Goal: Book appointment/travel/reservation

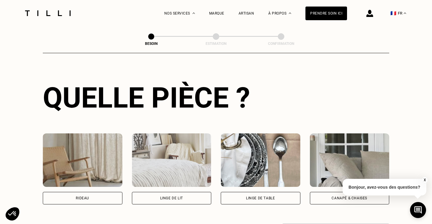
scroll to position [208, 0]
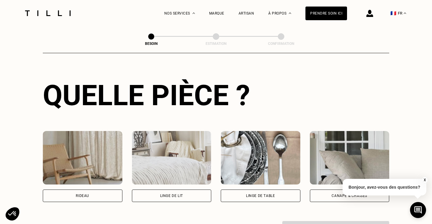
click at [90, 190] on div "Rideau" at bounding box center [83, 196] width 80 height 12
select select "FR"
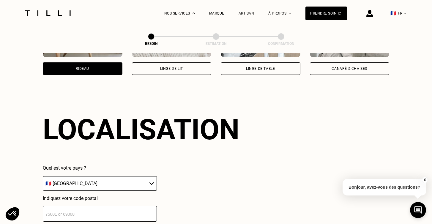
scroll to position [355, 0]
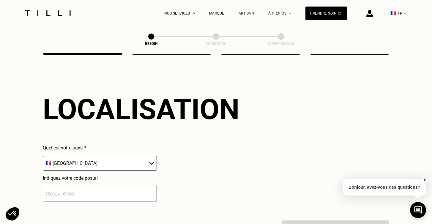
click at [104, 190] on input "number" at bounding box center [100, 194] width 114 height 16
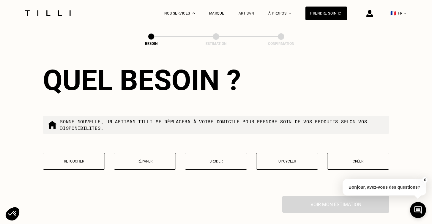
scroll to position [532, 0]
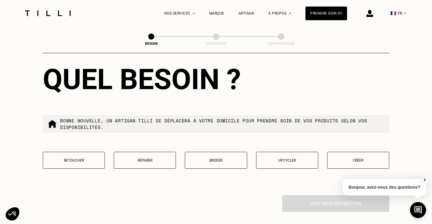
type input "75008"
click at [78, 159] on button "Retoucher" at bounding box center [74, 160] width 62 height 17
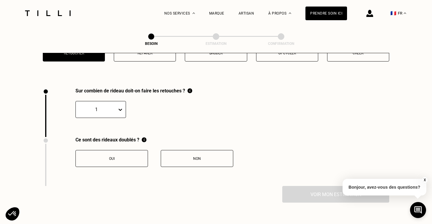
scroll to position [656, 0]
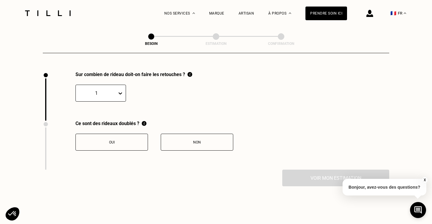
click at [119, 90] on icon at bounding box center [120, 93] width 6 height 6
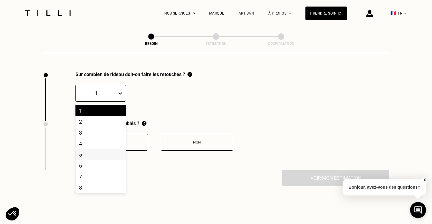
click at [104, 149] on div "5" at bounding box center [101, 154] width 51 height 11
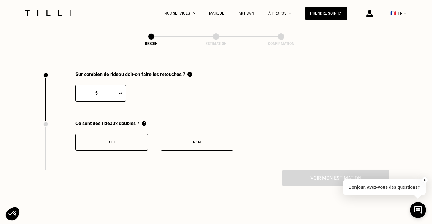
click at [180, 140] on div "Non" at bounding box center [197, 142] width 66 height 4
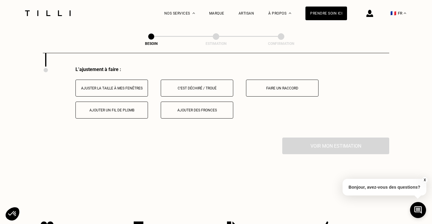
scroll to position [759, 0]
click at [137, 87] on button "Ajuster la taille à mes fenêtres" at bounding box center [112, 87] width 73 height 17
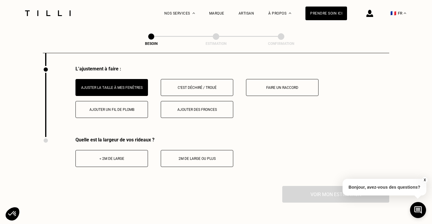
click at [188, 108] on div "Ajouter des fronces" at bounding box center [197, 110] width 66 height 4
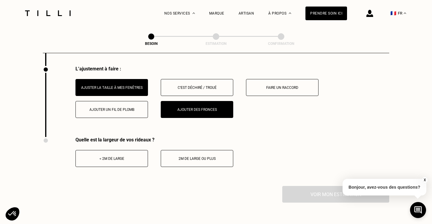
click at [135, 157] on div "< 2m de large" at bounding box center [112, 159] width 66 height 4
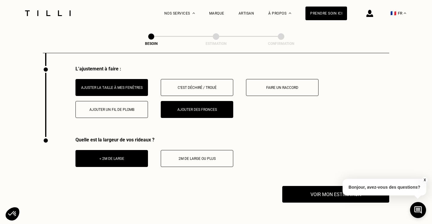
scroll to position [846, 0]
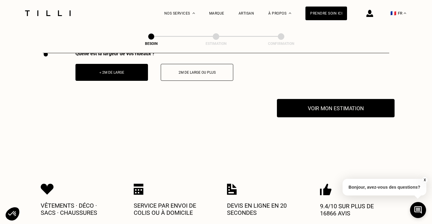
click at [349, 104] on button "Voir mon estimation" at bounding box center [336, 108] width 118 height 18
